Goal: Find specific page/section: Find specific page/section

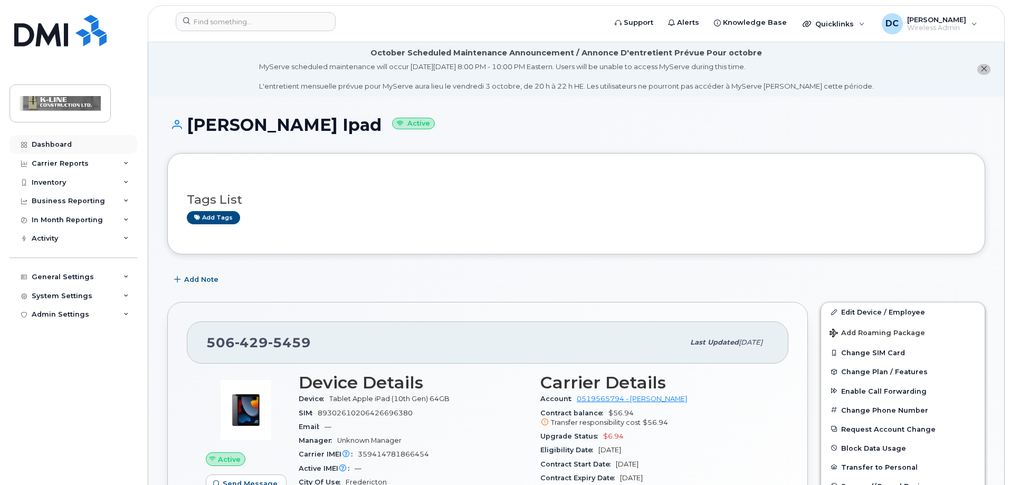
scroll to position [53, 0]
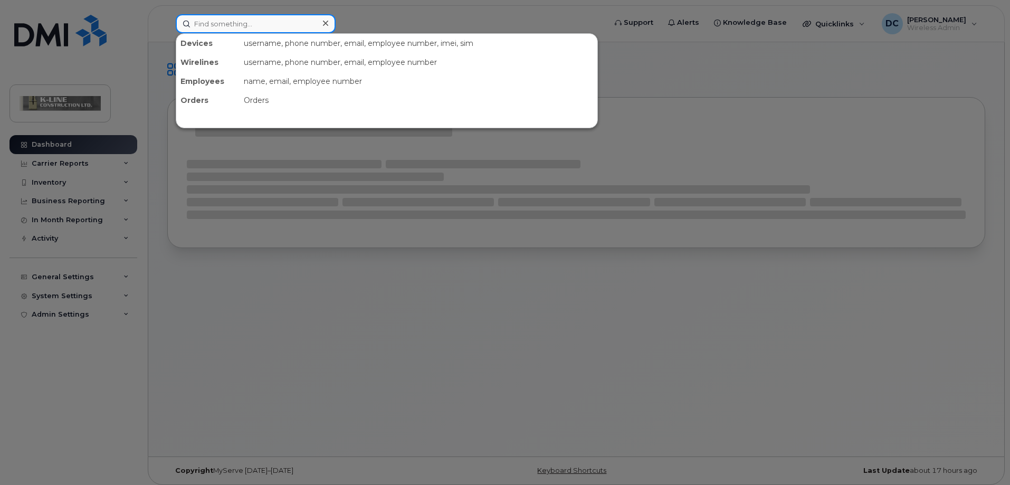
click at [215, 24] on input at bounding box center [256, 23] width 160 height 19
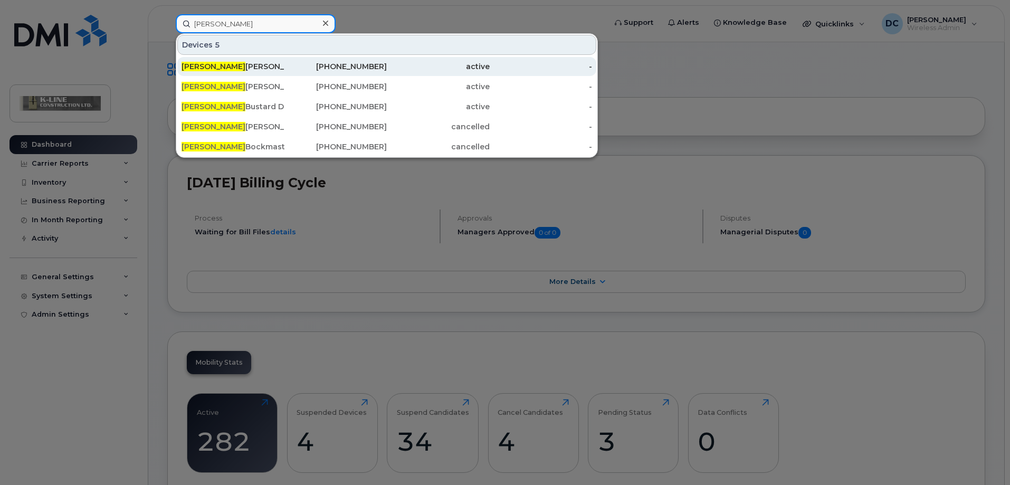
type input "andrew"
click at [230, 67] on div "Andrew Richardson" at bounding box center [233, 66] width 103 height 11
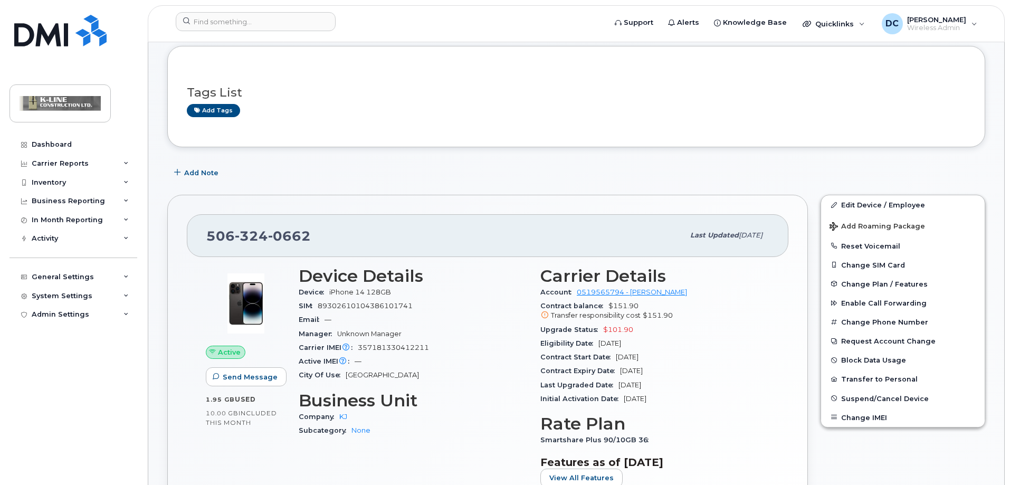
scroll to position [106, 0]
